Goal: Information Seeking & Learning: Learn about a topic

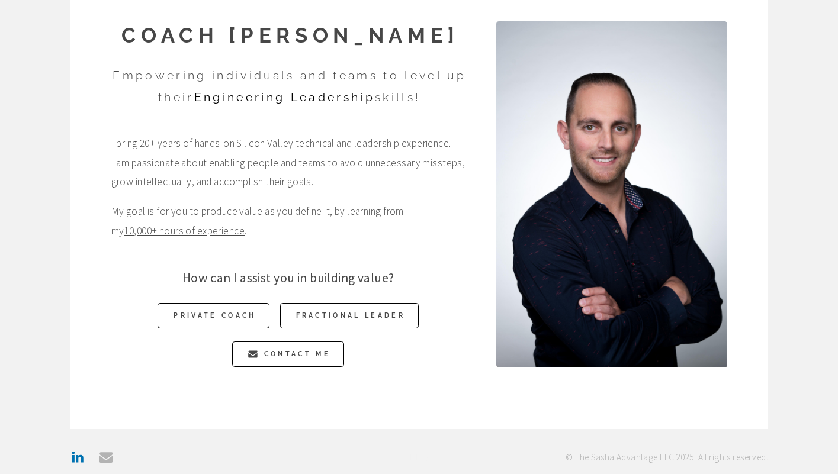
scroll to position [94, 0]
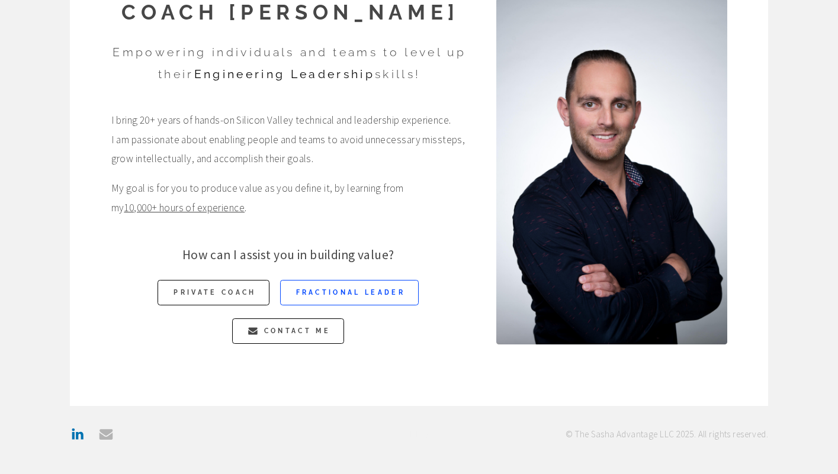
click at [333, 287] on link "Fractional Leader" at bounding box center [349, 292] width 139 height 25
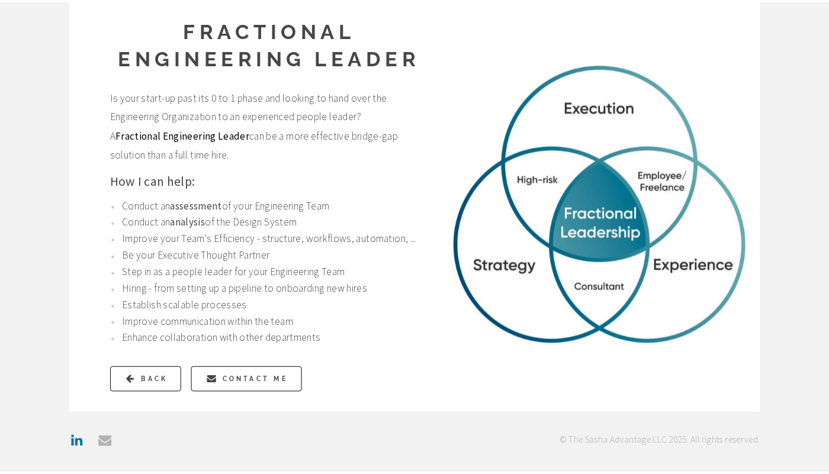
scroll to position [44, 0]
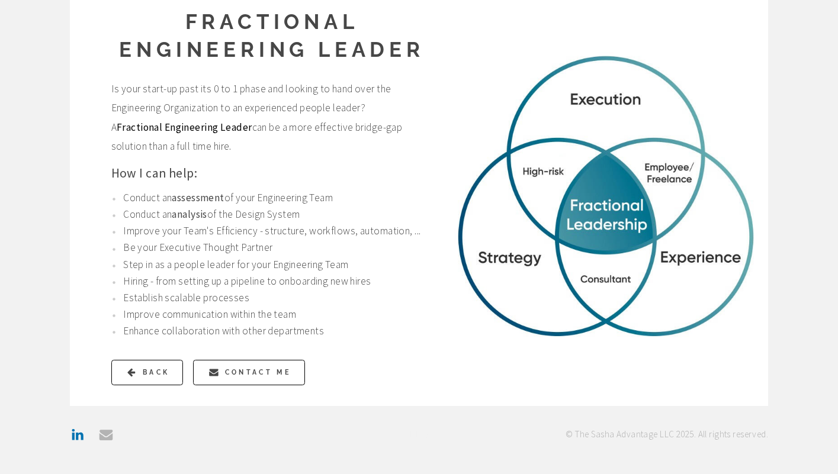
click at [155, 300] on p "Establish scalable processes" at bounding box center [275, 298] width 305 height 15
click at [155, 315] on p "Improve communication within the team" at bounding box center [275, 314] width 305 height 15
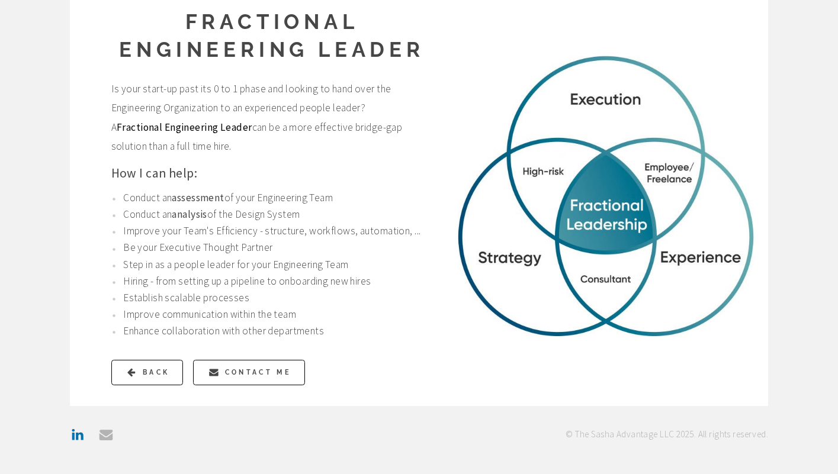
click at [155, 315] on p "Improve communication within the team" at bounding box center [275, 314] width 305 height 15
click at [154, 337] on p "Enhance collaboration with other departments" at bounding box center [275, 331] width 305 height 15
click at [181, 323] on ul "Conduct an assessment of your Engineering Team Conduct an analysis of the Desig…" at bounding box center [270, 265] width 318 height 149
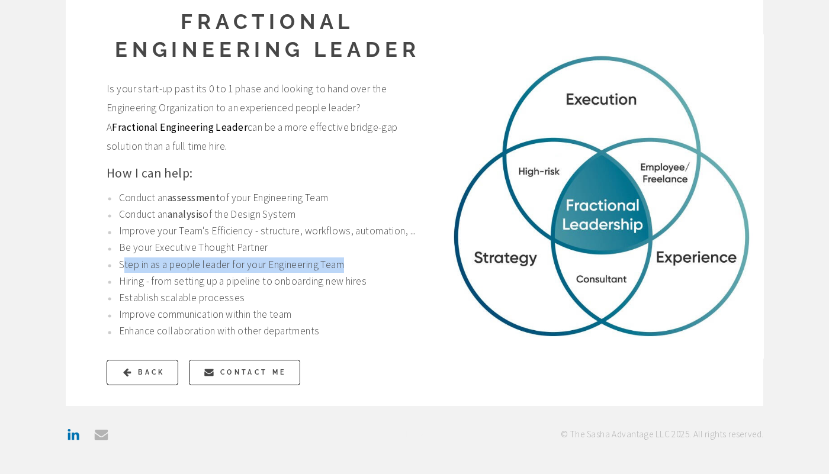
drag, startPoint x: 122, startPoint y: 266, endPoint x: 416, endPoint y: 261, distance: 294.5
click at [416, 261] on p "Step in as a people leader for your Engineering Team" at bounding box center [271, 265] width 305 height 15
click at [389, 272] on p "Step in as a people leader for your Engineering Team" at bounding box center [271, 265] width 305 height 15
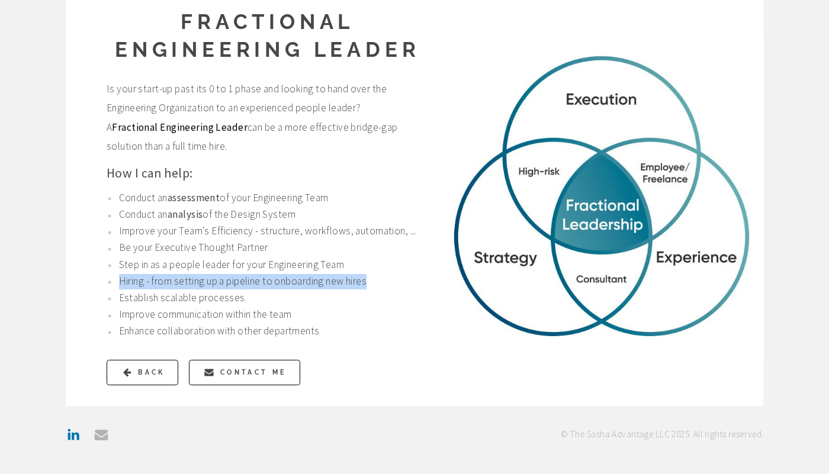
drag, startPoint x: 385, startPoint y: 284, endPoint x: 118, endPoint y: 284, distance: 266.6
click at [118, 284] on li "Hiring - from setting up a pipeline to onboarding new hires" at bounding box center [266, 281] width 318 height 15
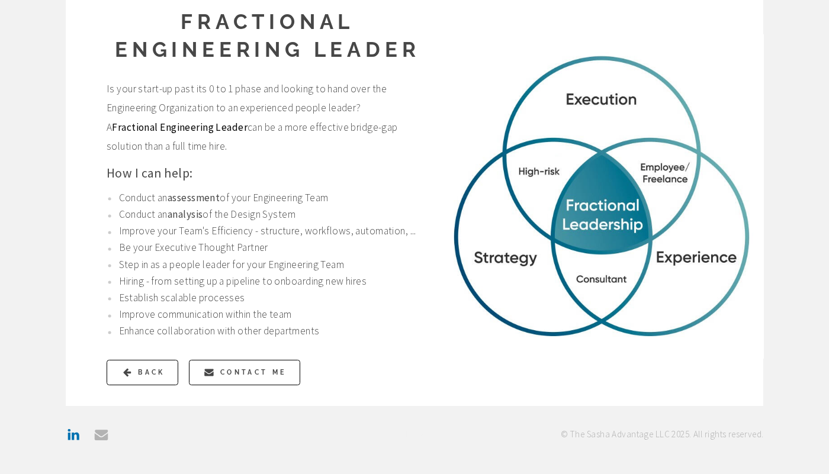
click at [155, 300] on p "Establish scalable processes" at bounding box center [271, 298] width 305 height 15
click at [257, 282] on p "Hiring - from setting up a pipeline to onboarding new hires" at bounding box center [271, 281] width 305 height 15
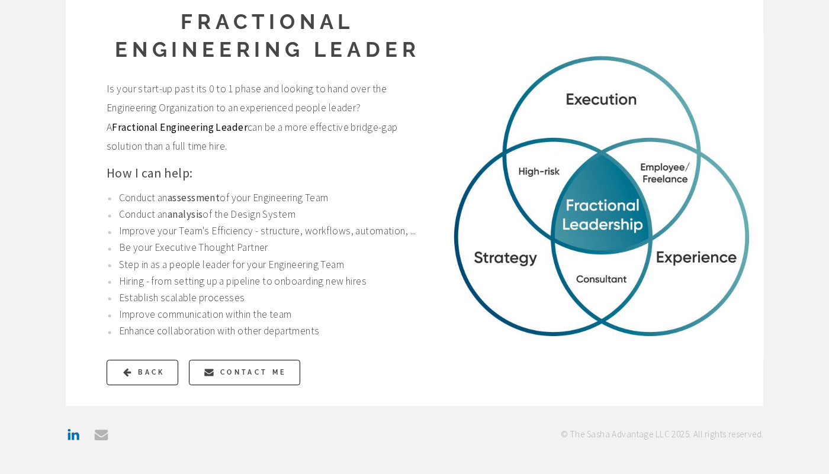
click at [257, 282] on p "Hiring - from setting up a pipeline to onboarding new hires" at bounding box center [271, 281] width 305 height 15
click at [336, 306] on ul "Conduct an assessment of your Engineering Team Conduct an analysis of the Desig…" at bounding box center [266, 265] width 318 height 149
click at [252, 232] on p "Improve your Team's Efficiency - structure, workflows, automation, ..." at bounding box center [271, 231] width 305 height 15
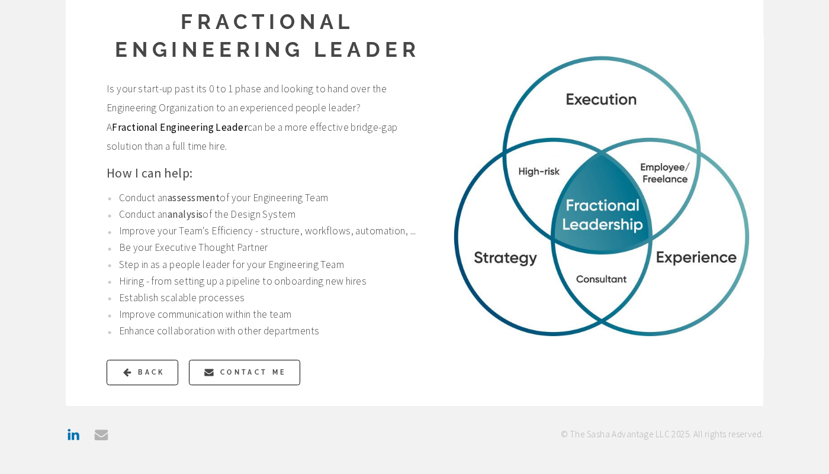
click at [252, 232] on p "Improve your Team's Efficiency - structure, workflows, automation, ..." at bounding box center [271, 231] width 305 height 15
click at [246, 214] on p "Conduct an analysis of the Design System" at bounding box center [271, 214] width 305 height 15
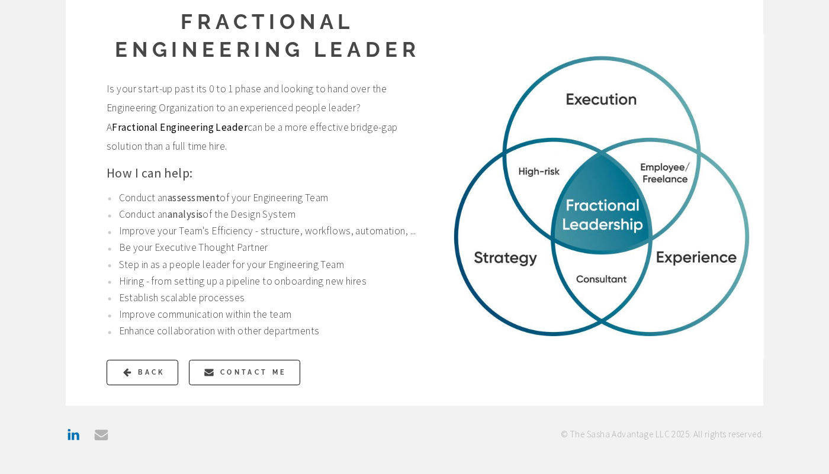
click at [255, 197] on p "Conduct an assessment of your Engineering Team" at bounding box center [271, 198] width 305 height 15
click at [226, 283] on p "Hiring - from setting up a pipeline to onboarding new hires" at bounding box center [271, 281] width 305 height 15
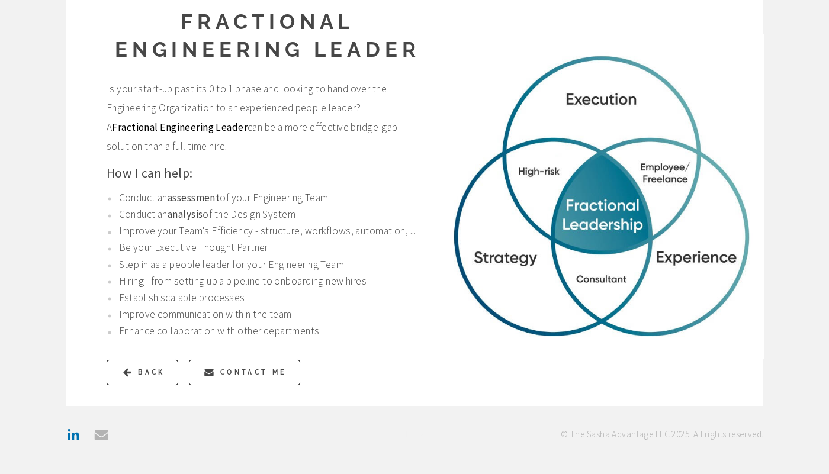
click at [226, 283] on p "Hiring - from setting up a pipeline to onboarding new hires" at bounding box center [271, 281] width 305 height 15
click at [251, 283] on p "Hiring - from setting up a pipeline to onboarding new hires" at bounding box center [271, 281] width 305 height 15
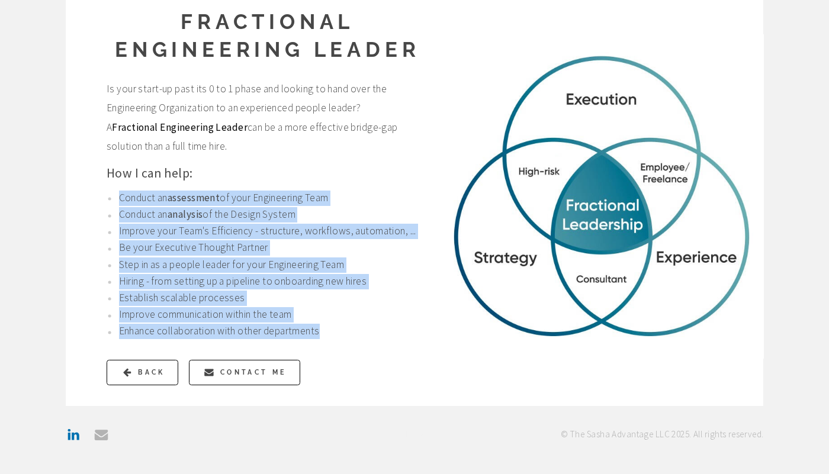
drag, startPoint x: 339, startPoint y: 337, endPoint x: 110, endPoint y: 195, distance: 269.9
click at [110, 195] on ul "Conduct an assessment of your Engineering Team Conduct an analysis of the Desig…" at bounding box center [266, 265] width 318 height 149
click at [169, 207] on ul "Conduct an assessment of your Engineering Team Conduct an analysis of the Desig…" at bounding box center [266, 265] width 318 height 149
